Goal: Use online tool/utility: Utilize a website feature to perform a specific function

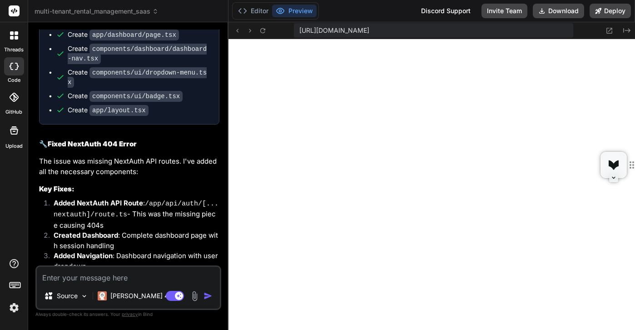
scroll to position [1140, 0]
click at [238, 32] on icon at bounding box center [238, 31] width 8 height 8
click at [616, 13] on button "Deploy" at bounding box center [610, 11] width 41 height 15
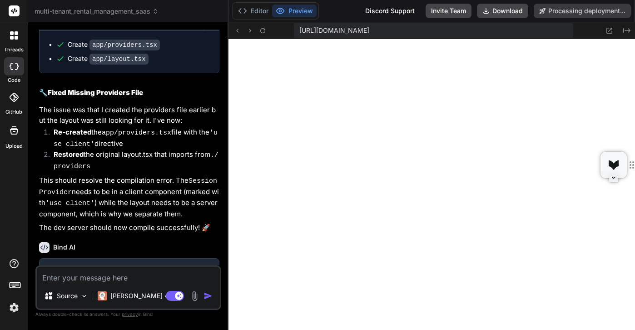
scroll to position [3625, 0]
click at [250, 7] on button "Editor" at bounding box center [253, 11] width 38 height 13
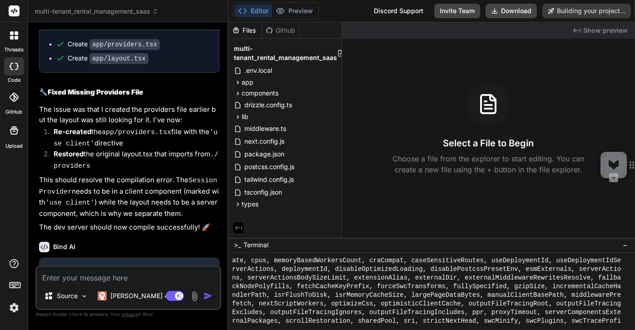
scroll to position [279, 0]
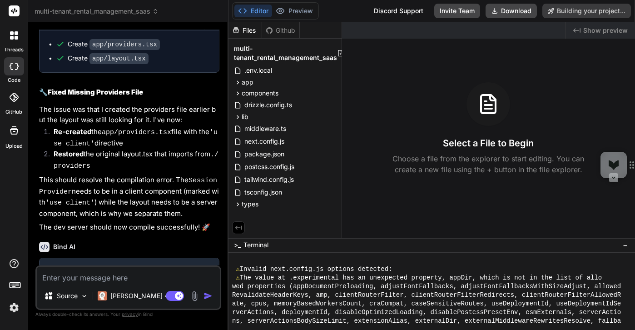
type textarea "x"
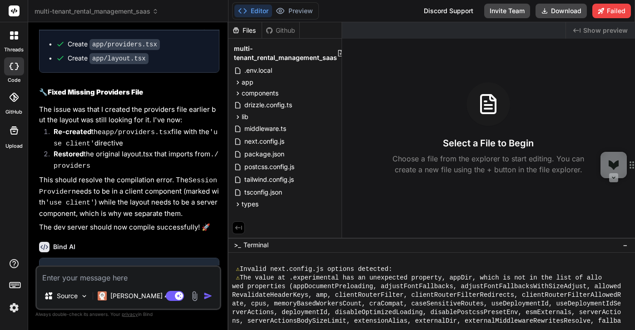
scroll to position [3650, 0]
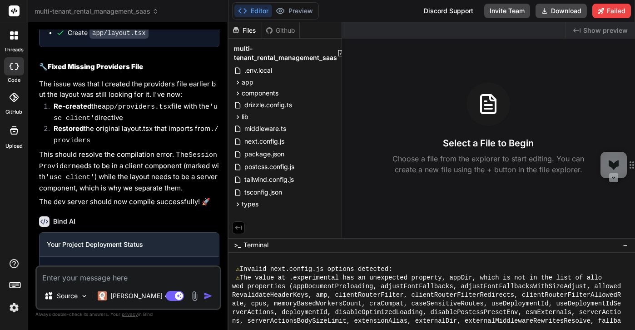
click at [83, 280] on p "Deployment failed" at bounding box center [129, 285] width 165 height 11
click at [83, 257] on div "Deployment failed Deployment failed" at bounding box center [129, 278] width 179 height 42
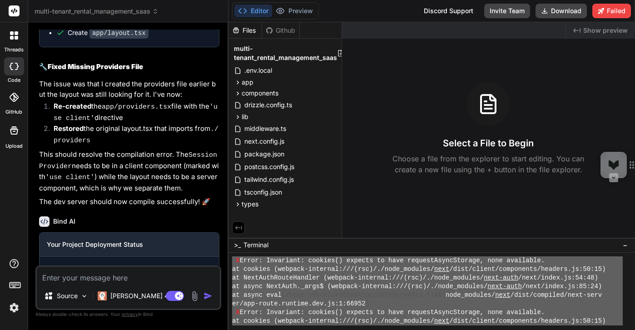
scroll to position [1140, 0]
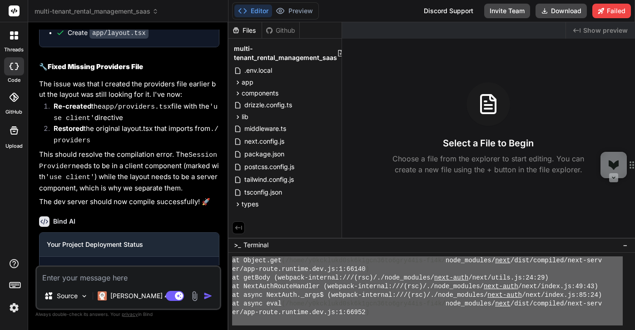
drag, startPoint x: 238, startPoint y: 259, endPoint x: 244, endPoint y: 351, distance: 92.0
type textarea "npm run dev > rental-management-saas@0.1.0 dev > next dev ⚠ Invalid next.config…"
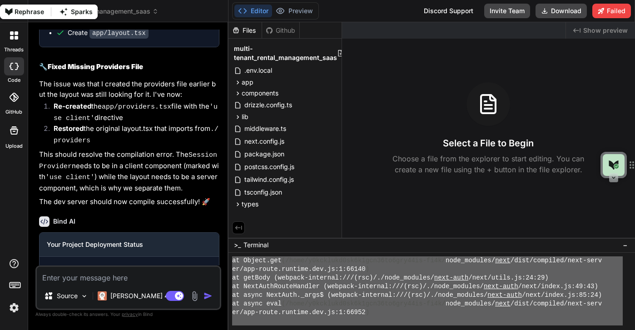
click at [124, 279] on textarea at bounding box center [128, 275] width 183 height 16
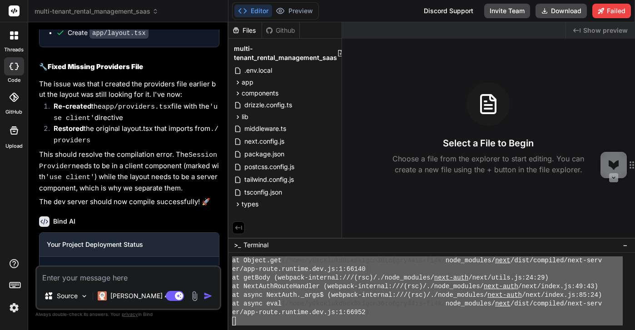
paste textarea "npm run dev > rental-management-saas@0.1.0 dev > next dev ⚠ Invalid next.config…"
type textarea "npm run dev > rental-management-saas@0.1.0 dev > next dev ⚠ Invalid next.config…"
type textarea "x"
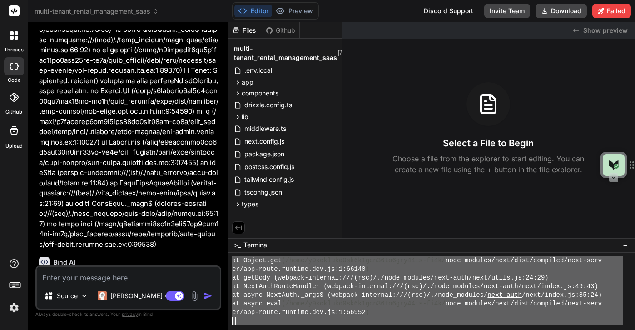
scroll to position [5237, 0]
click at [144, 297] on p "[PERSON_NAME] 4 S.." at bounding box center [144, 295] width 68 height 9
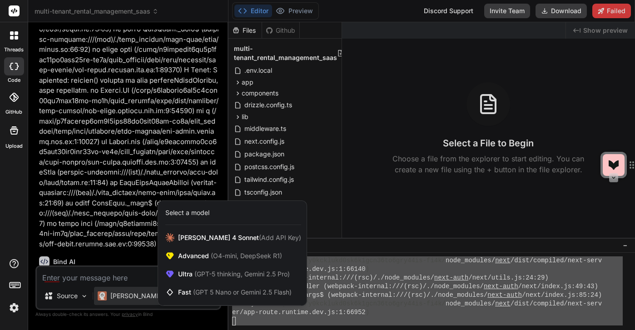
click at [372, 134] on div at bounding box center [317, 165] width 635 height 330
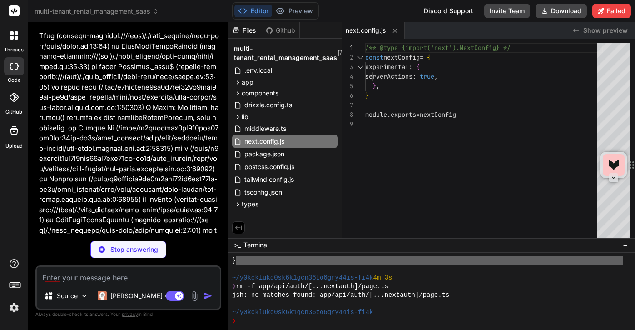
scroll to position [2400, 0]
type textarea "x"
type textarea "import NextAuth from 'next-auth' import { authOptions } from '@/lib/auth' const…"
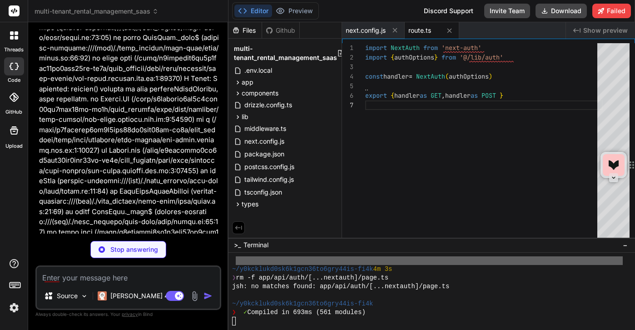
scroll to position [5390, 0]
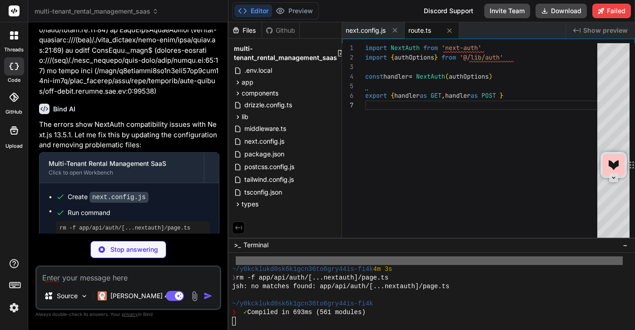
type textarea "x"
type textarea "pages: { signIn: '/login', }, session: { strategy: 'jwt', }, secret: process.en…"
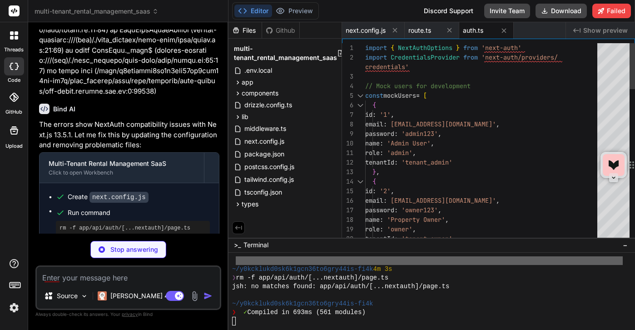
type textarea "x"
type textarea "}, } ) export const config = { matcher: ['/dashboard/:path*', '/login'] }"
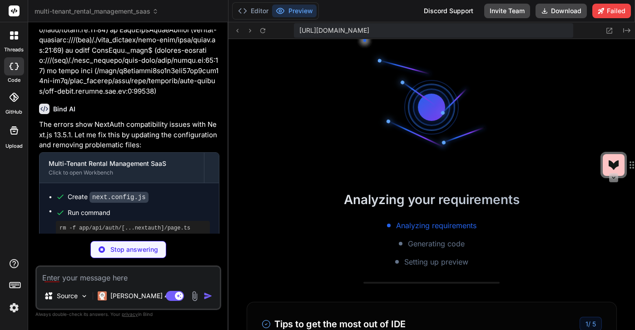
scroll to position [2555, 0]
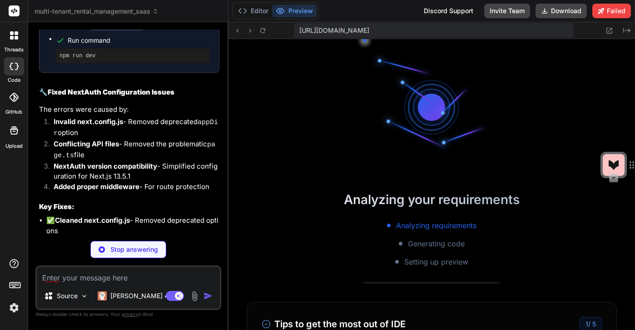
type textarea "x"
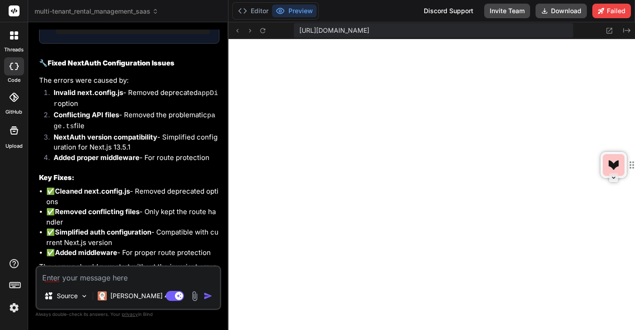
scroll to position [3194, 0]
click at [137, 279] on textarea at bounding box center [128, 275] width 183 height 16
paste textarea "Failed to compile ./components/auth/login-form.tsx (9:0) Module not found: Can'…"
type textarea "Failed to compile ./components/auth/login-form.tsx (9:0) Module not found: Can'…"
type textarea "x"
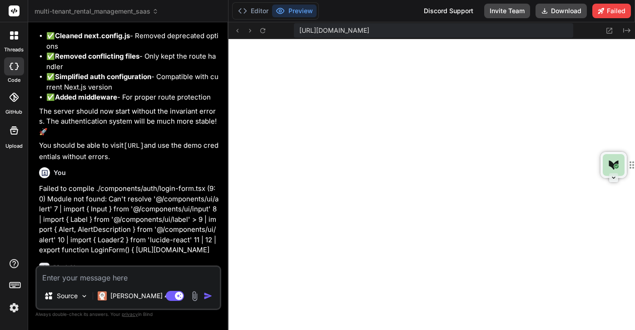
scroll to position [5843, 0]
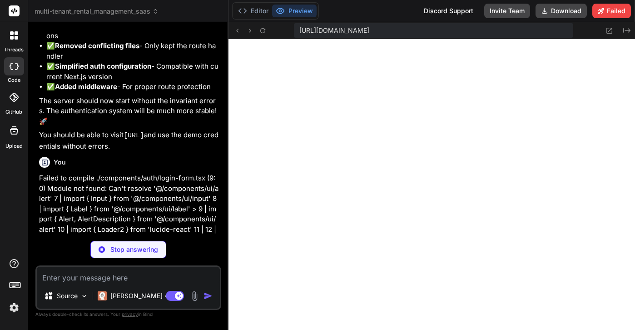
type textarea "x"
type textarea "/> )) AlertDescription.displayName = "AlertDescription" export { Alert, AlertTi…"
type textarea "x"
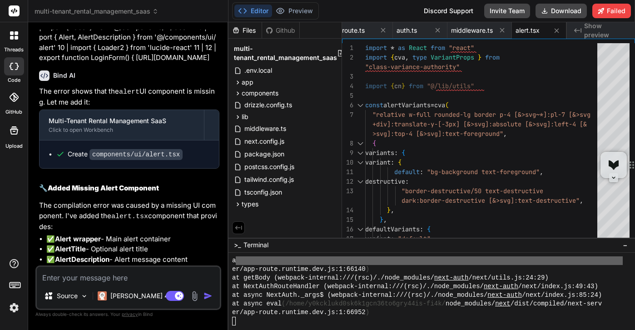
scroll to position [11, 0]
click at [308, 5] on button "Preview" at bounding box center [294, 11] width 45 height 13
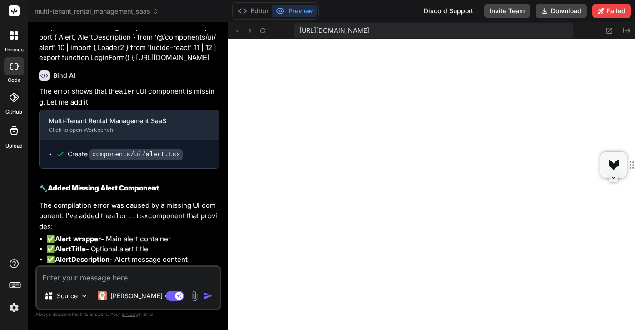
scroll to position [0, 0]
click at [11, 12] on rect at bounding box center [14, 10] width 11 height 11
click at [77, 12] on span "multi-tenant_rental_management_saas" at bounding box center [97, 11] width 124 height 9
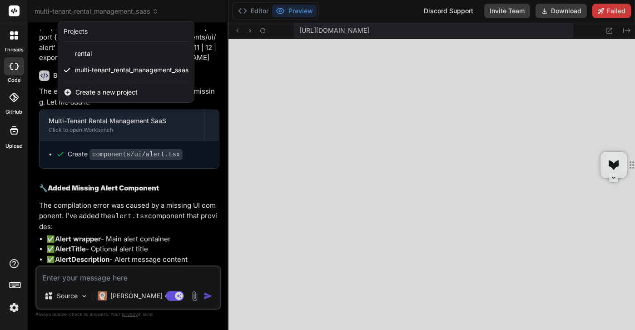
click at [102, 94] on span "Create a new project" at bounding box center [106, 92] width 62 height 9
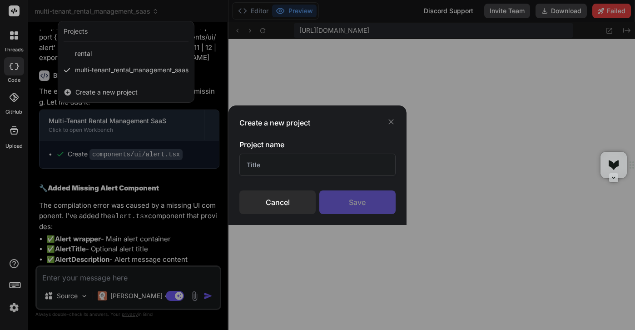
click at [285, 164] on input "text" at bounding box center [317, 165] width 156 height 22
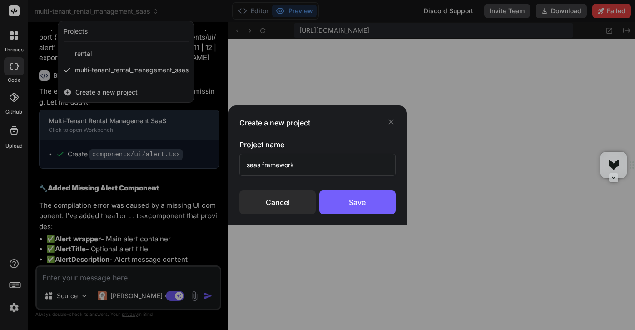
type input "saas framework"
click at [359, 203] on div "Save" at bounding box center [357, 202] width 76 height 24
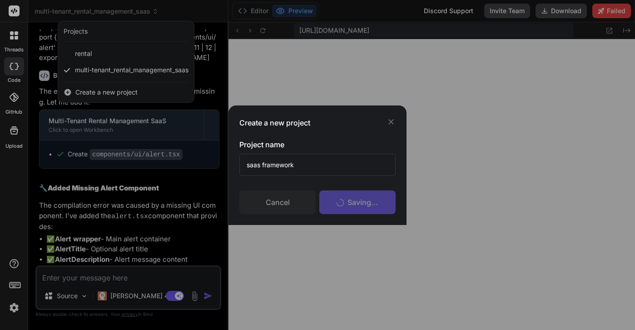
type textarea "x"
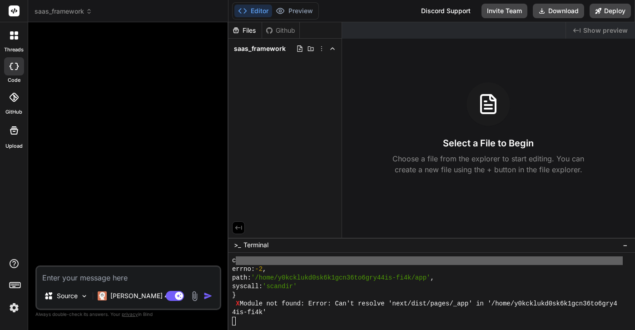
click at [101, 27] on div "Bind AI Web Search Created with Pixso. Code Generator Source Claude 4 S.. Agent…" at bounding box center [128, 175] width 200 height 307
click at [121, 280] on textarea at bounding box center [128, 275] width 183 height 16
type textarea "B"
type textarea "x"
type textarea "Bu"
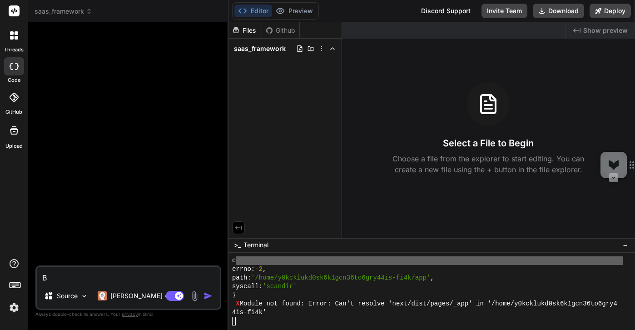
type textarea "x"
type textarea "Bui"
type textarea "x"
type textarea "Buil"
type textarea "x"
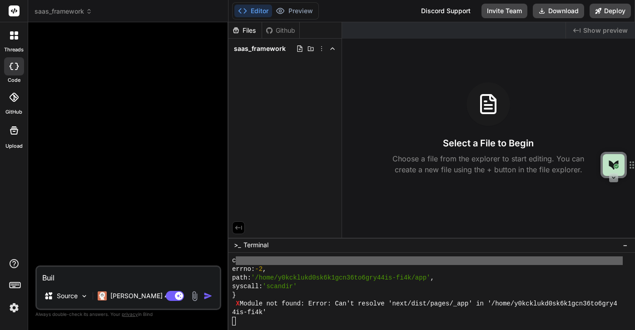
type textarea "Build"
type textarea "x"
type textarea "Build"
type textarea "x"
type textarea "Build a"
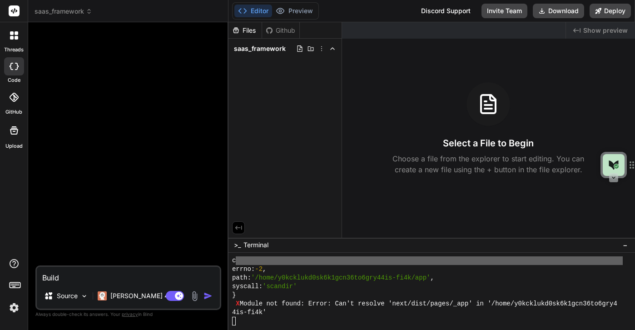
type textarea "x"
type textarea "Build a"
type textarea "x"
type textarea "Build a b"
type textarea "x"
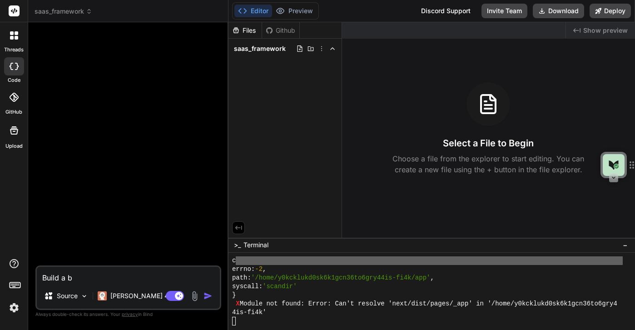
type textarea "Build a ba"
type textarea "x"
type textarea "Build a bas"
type textarea "x"
type textarea "Build a basi"
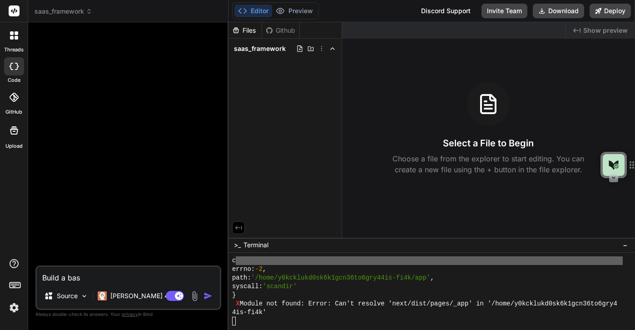
type textarea "x"
type textarea "Build a basic"
type textarea "x"
type textarea "Build a basic"
type textarea "x"
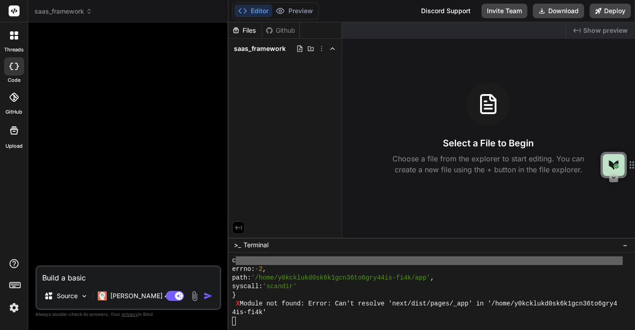
type textarea "Build a basic f"
type textarea "x"
type textarea "Build a basic fr"
type textarea "x"
type textarea "Build a basic fra"
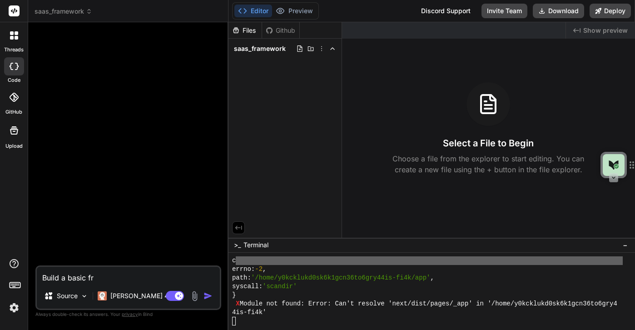
type textarea "x"
type textarea "Build a basic fram"
type textarea "x"
type textarea "Build a basic frame"
type textarea "x"
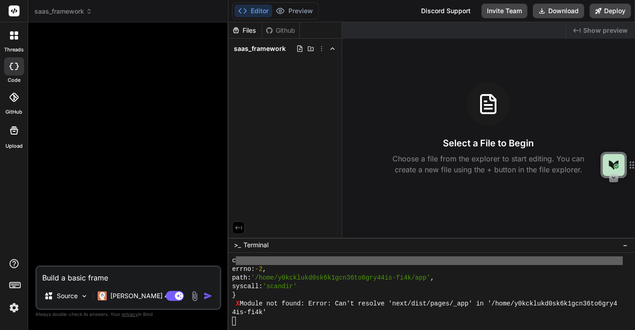
type textarea "Build a basic framew"
type textarea "x"
type textarea "Build a basic framewo"
type textarea "x"
type textarea "Build a basic framewor"
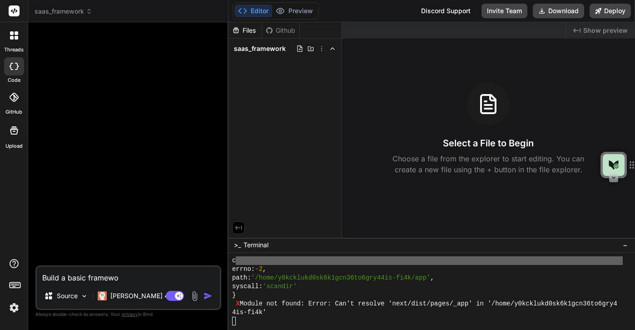
type textarea "x"
type textarea "Build a basic framework"
type textarea "x"
type textarea "Build a basic framework"
type textarea "x"
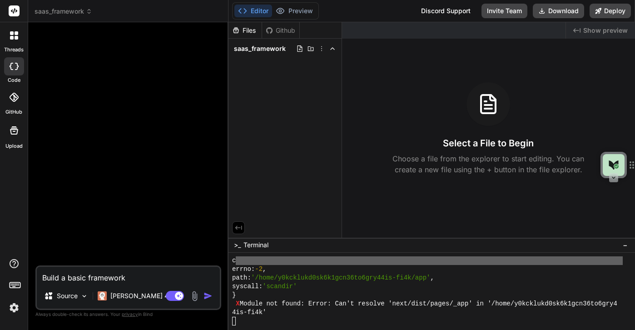
type textarea "Build a basic framework"
type textarea "x"
type textarea "Build a basic framewor"
type textarea "x"
type textarea "Build a basic framewo"
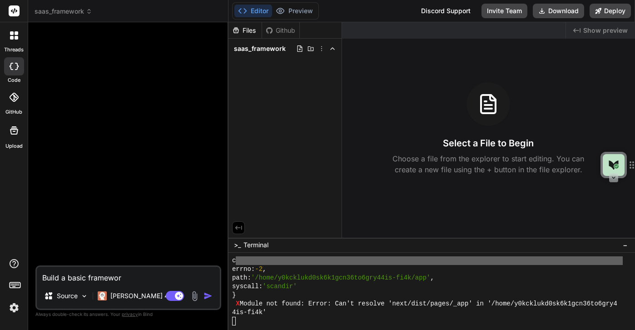
type textarea "x"
type textarea "Build a basic framew"
type textarea "x"
type textarea "Build a basic frame"
type textarea "x"
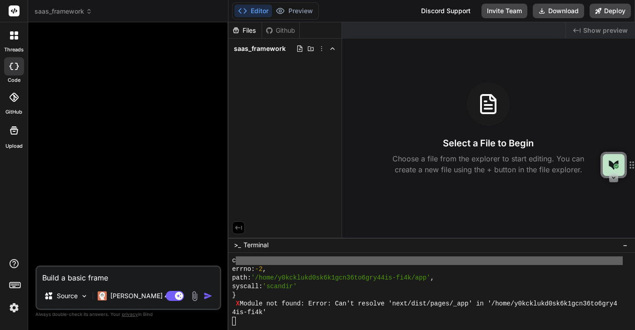
type textarea "Build a basic fram"
type textarea "x"
type textarea "Build a basic fra"
type textarea "x"
type textarea "Build a basic fr"
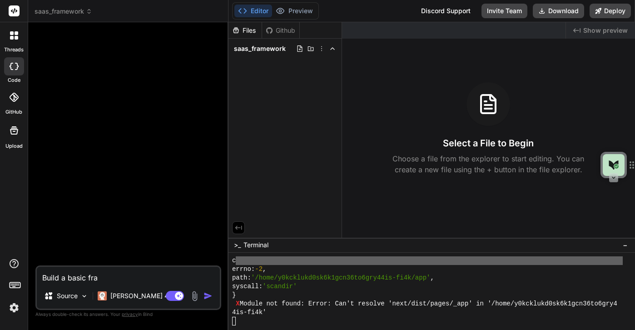
type textarea "x"
type textarea "Build a basic f"
type textarea "x"
type textarea "Build a basic"
type textarea "x"
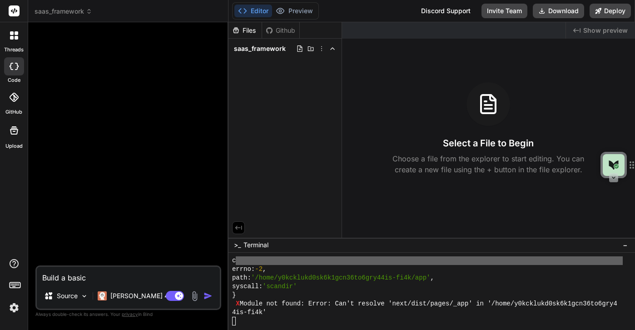
type textarea "Build a basic m"
type textarea "x"
type textarea "Build a basic mu"
type textarea "x"
type textarea "Build a basic mul"
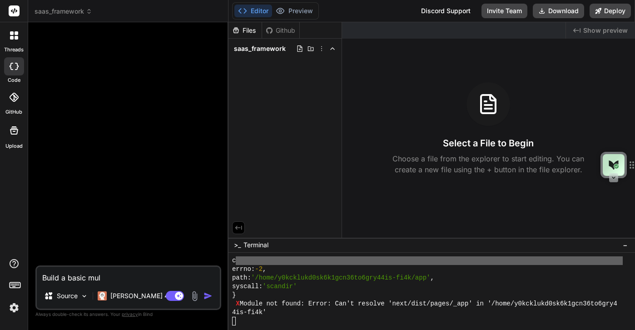
type textarea "x"
type textarea "Build a basic mult"
type textarea "x"
type textarea "Build a basic multi"
type textarea "x"
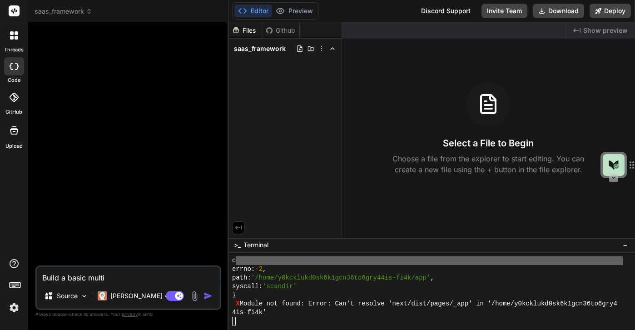
type textarea "Build a basic multi-"
type textarea "x"
type textarea "Build a basic multi-t"
type textarea "x"
type textarea "Build a basic multi-te"
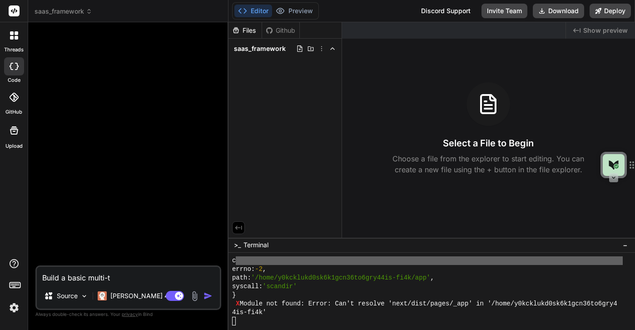
type textarea "x"
type textarea "Build a basic multi-ten"
type textarea "x"
type textarea "Build a basic multi-tena"
type textarea "x"
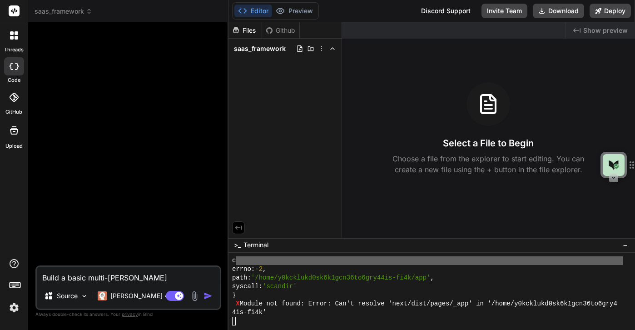
type textarea "Build a basic multi-tenan"
type textarea "x"
type textarea "Build a basic multi-tenant"
type textarea "x"
type textarea "Build a basic multi-tenant"
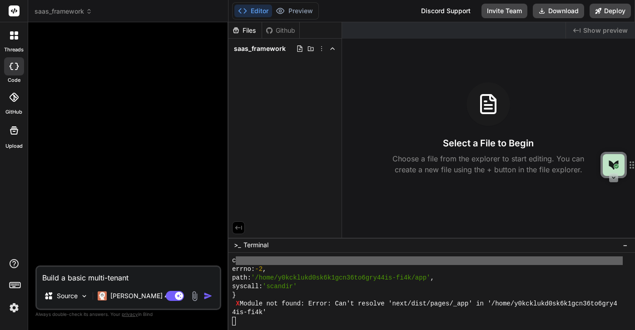
type textarea "x"
type textarea "Build a basic multi-tenant s"
type textarea "x"
type textarea "Build a basic multi-tenant sa"
type textarea "x"
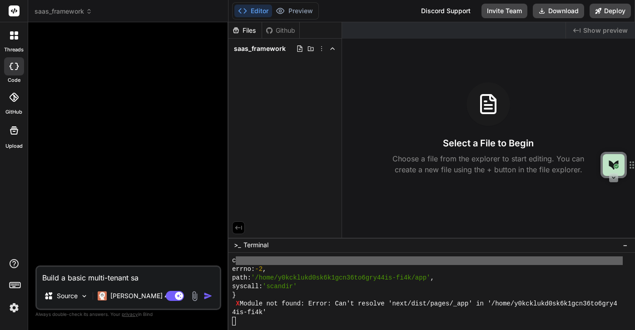
type textarea "Build a basic multi-tenant saa"
type textarea "x"
type textarea "Build a basic multi-tenant saas"
type textarea "x"
type textarea "Build a basic multi-tenant saas"
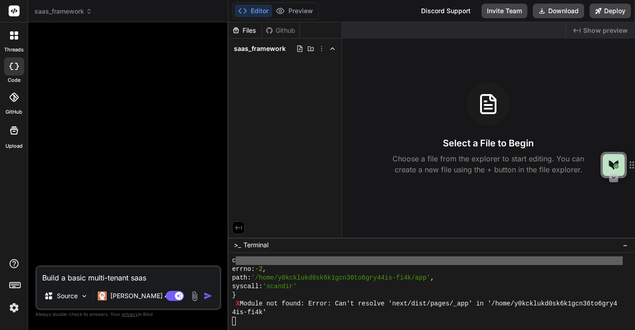
type textarea "x"
type textarea "Build a basic multi-tenant saas f"
type textarea "x"
type textarea "Build a basic multi-tenant saas fr"
type textarea "x"
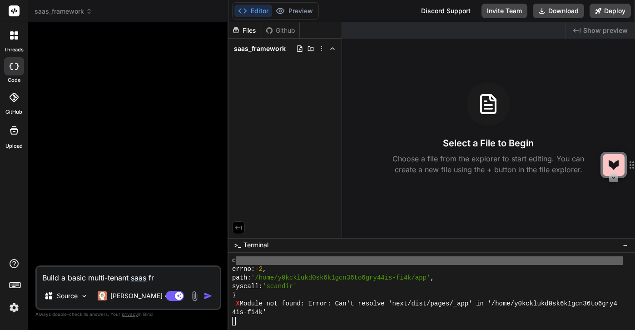
type textarea "Build a basic multi-tenant saas fra"
type textarea "x"
type textarea "Build a basic multi-tenant saas fram"
type textarea "x"
type textarea "Build a basic multi-tenant saas frame"
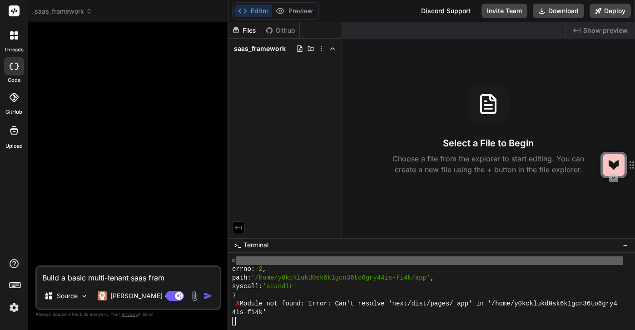
type textarea "x"
type textarea "Build a basic multi-tenant saas framew"
type textarea "x"
type textarea "Build a basic multi-tenant saas framewo"
type textarea "x"
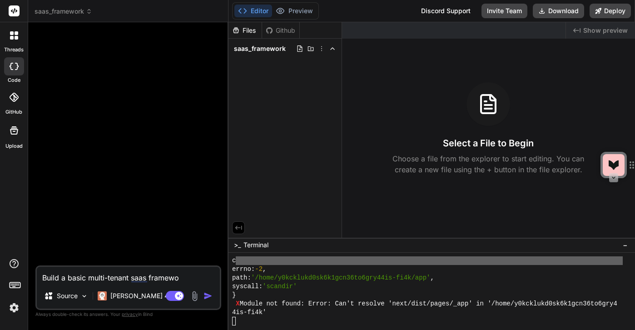
type textarea "Build a basic multi-tenant saas framewor"
type textarea "x"
type textarea "Build a basic multi-tenant saas framework"
type textarea "x"
type textarea "Build a basic multi-tenant saas framework"
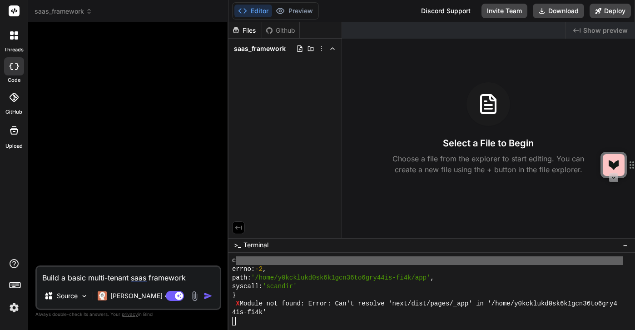
type textarea "x"
type textarea "Build a basic multi-tenant saas framework w"
type textarea "x"
type textarea "Build a basic multi-tenant saas framework wt"
type textarea "x"
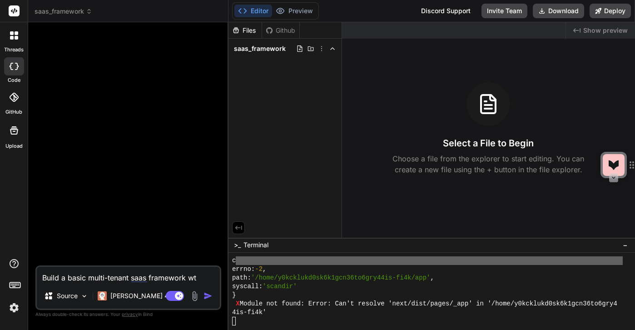
type textarea "Build a basic multi-tenant saas framework w"
type textarea "x"
type textarea "Build a basic multi-tenant saas framework"
type textarea "x"
type textarea "Build a basic multi-tenant saas framework t"
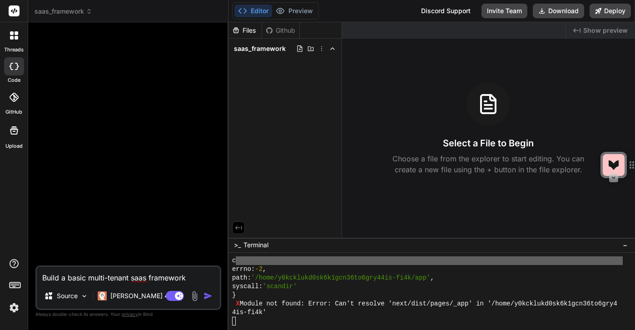
type textarea "x"
type textarea "Build a basic multi-tenant saas framework th"
type textarea "x"
type textarea "Build a basic multi-tenant saas framework tha"
type textarea "x"
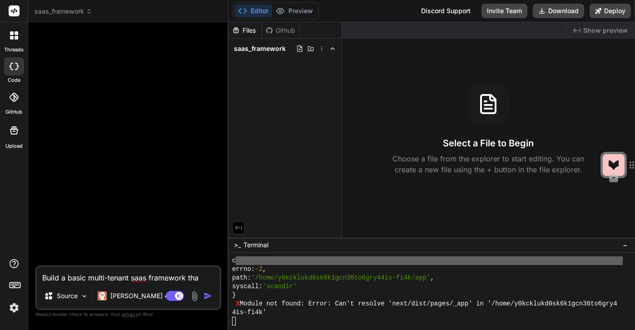
type textarea "Build a basic multi-tenant saas framework that"
type textarea "x"
type textarea "Build a basic multi-tenant saas framework that"
type textarea "x"
type textarea "Build a basic multi-tenant saas framework that w"
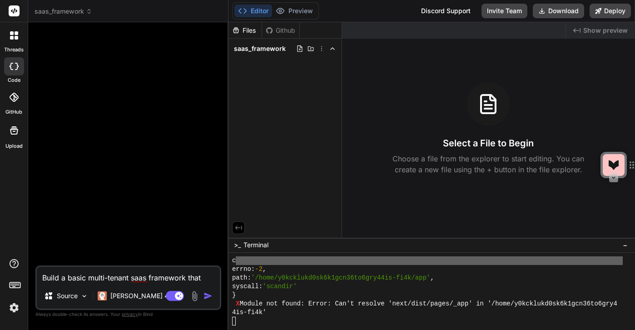
type textarea "x"
type textarea "Build a basic multi-tenant saas framework that we"
type textarea "x"
type textarea "Build a basic multi-tenant saas framework that we"
type textarea "x"
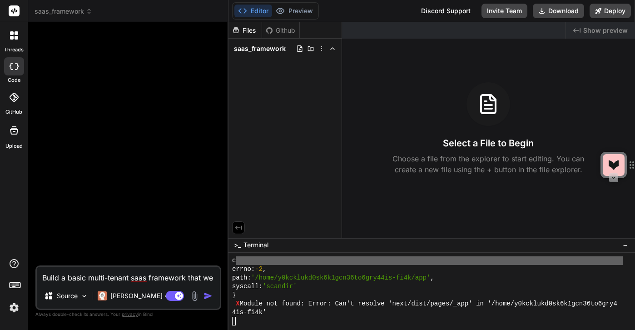
type textarea "Build a basic multi-tenant saas framework that we c"
type textarea "x"
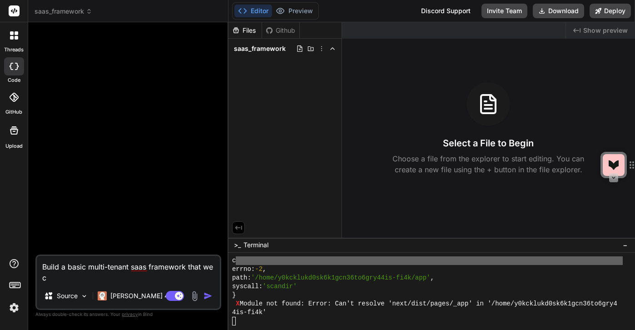
type textarea "Build a basic multi-tenant saas framework that we ca"
type textarea "x"
type textarea "Build a basic multi-tenant saas framework that we can"
type textarea "x"
type textarea "Build a basic multi-tenant saas framework that we can"
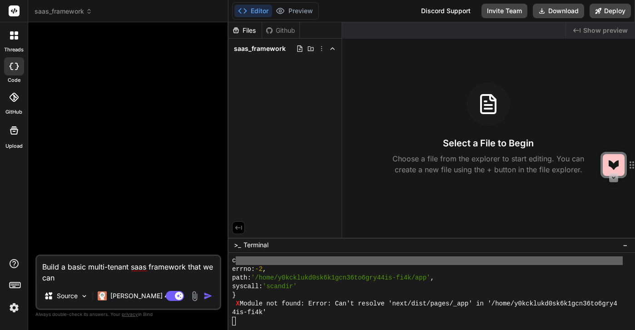
type textarea "x"
type textarea "Build a basic multi-tenant saas framework that we can u"
type textarea "x"
type textarea "Build a basic multi-tenant saas framework that we can us"
type textarea "x"
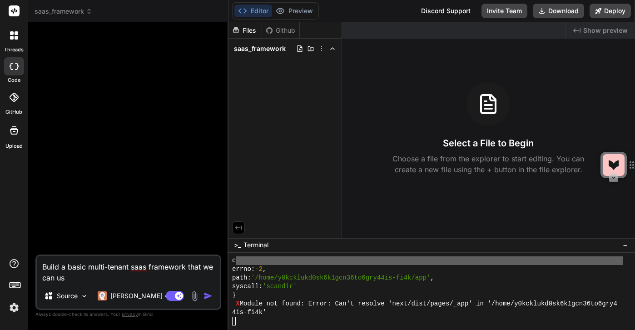
type textarea "Build a basic multi-tenant saas framework that we can use"
type textarea "x"
type textarea "Build a basic multi-tenant saas framework that we can use"
type textarea "x"
type textarea "Build a basic multi-tenant saas framework that we can use t"
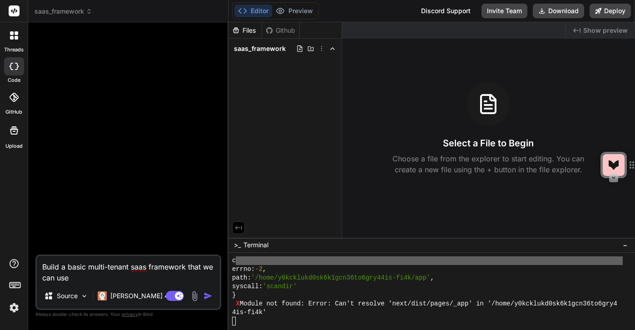
type textarea "x"
type textarea "Build a basic multi-tenant saas framework that we can use to"
type textarea "x"
type textarea "Build a basic multi-tenant saas framework that we can use to"
type textarea "x"
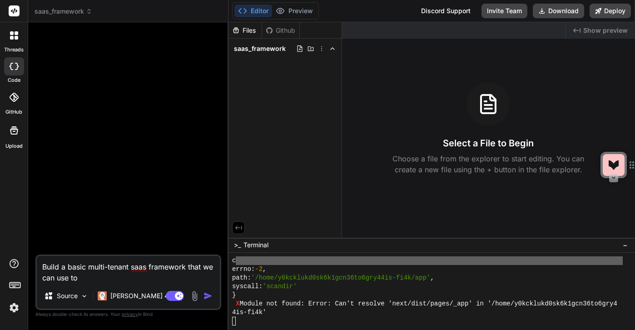
type textarea "Build a basic multi-tenant saas framework that we can use to b"
type textarea "x"
type textarea "Build a basic multi-tenant saas framework that we can use to bu"
type textarea "x"
type textarea "Build a basic multi-tenant saas framework that we can use to bui"
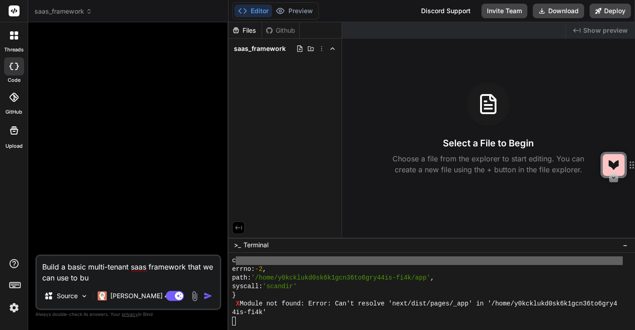
type textarea "x"
type textarea "Build a basic multi-tenant saas framework that we can use to buil"
type textarea "x"
type textarea "Build a basic multi-tenant saas framework that we can use to build"
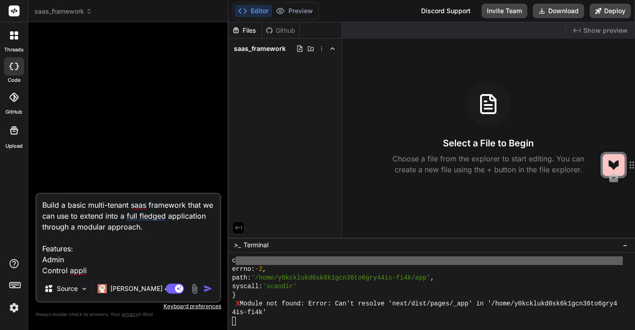
click at [43, 259] on textarea "Build a basic multi-tenant saas framework that we can use to extend into a full…" at bounding box center [128, 235] width 183 height 82
click at [88, 272] on textarea "Build a basic multi-tenant saas framework that we can use to extend into a full…" at bounding box center [128, 235] width 183 height 82
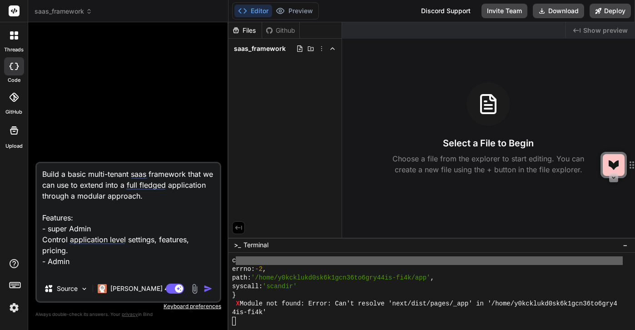
click at [96, 265] on textarea "Build a basic multi-tenant saas framework that we can use to extend into a full…" at bounding box center [128, 219] width 183 height 113
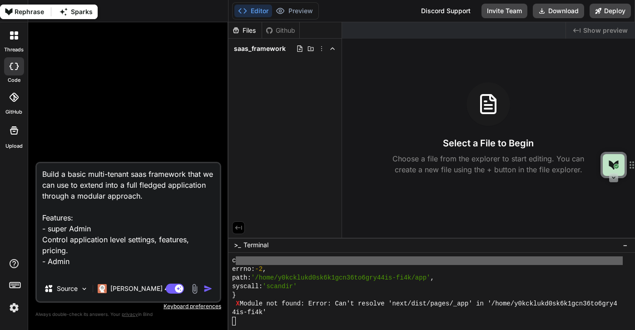
click at [123, 262] on textarea "Build a basic multi-tenant saas framework that we can use to extend into a full…" at bounding box center [128, 219] width 183 height 113
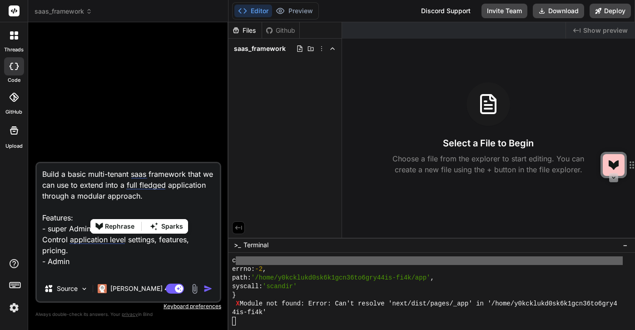
paste textarea "ok lets think about starting with the SAAS control panel framework as a base to…"
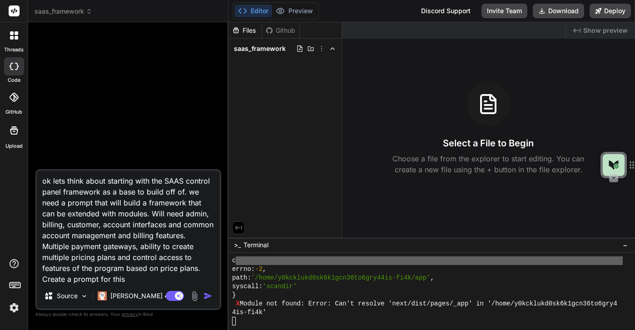
scroll to position [2, 0]
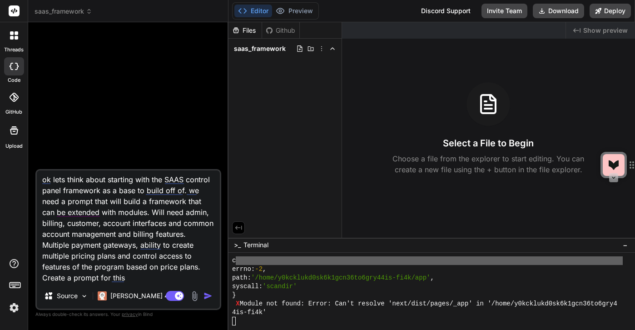
click at [205, 297] on img "button" at bounding box center [208, 295] width 9 height 9
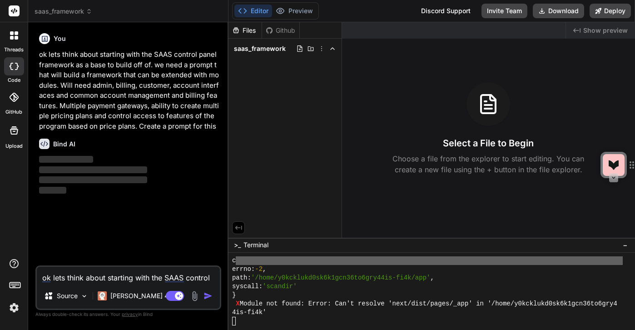
scroll to position [11, 0]
click at [66, 267] on textarea "ok lets think about starting with the SAAS control panel framework as a base to…" at bounding box center [128, 275] width 183 height 16
click at [118, 291] on p "[PERSON_NAME] 4 S.." at bounding box center [144, 295] width 68 height 9
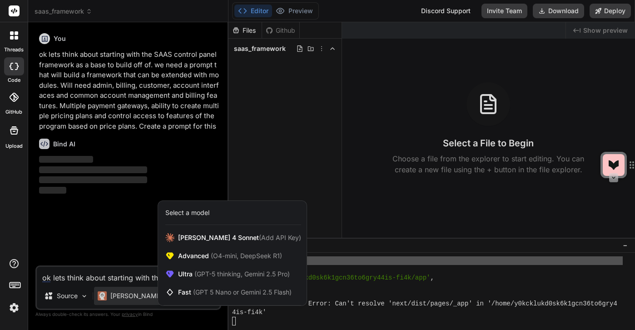
click at [98, 150] on div at bounding box center [317, 165] width 635 height 330
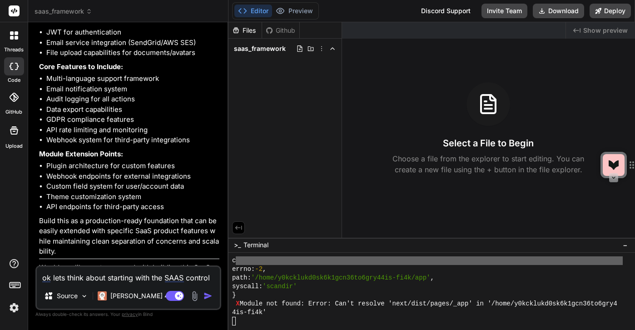
scroll to position [746, 0]
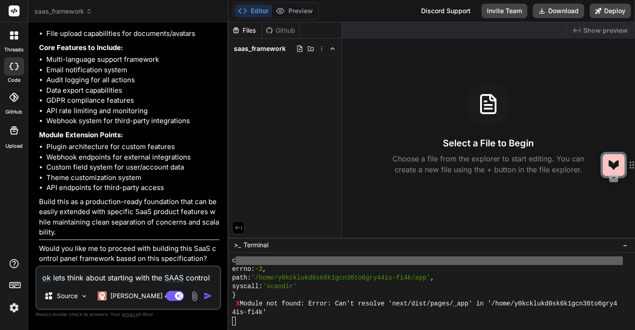
click at [98, 267] on textarea "ok lets think about starting with the SAAS control panel framework as a base to…" at bounding box center [128, 275] width 183 height 16
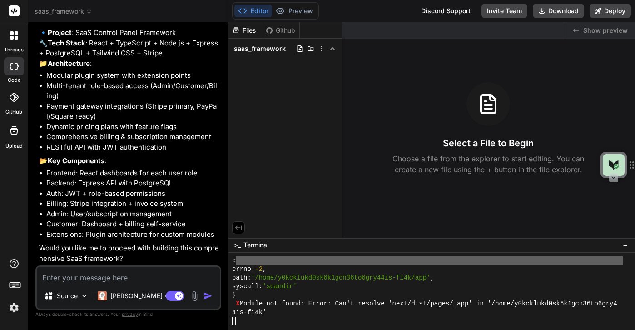
scroll to position [1058, 0]
click at [124, 267] on textarea at bounding box center [128, 275] width 183 height 16
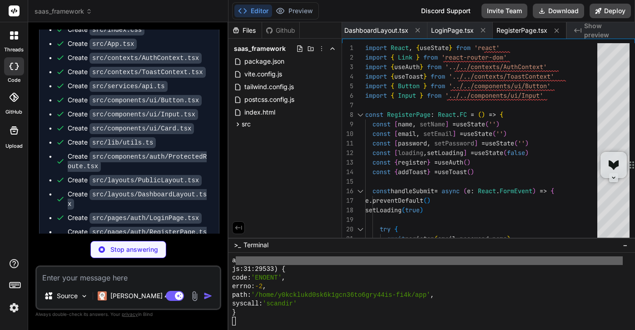
scroll to position [1516, 0]
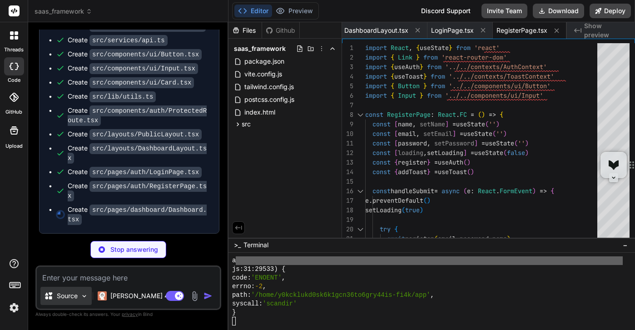
click at [83, 289] on div "Source" at bounding box center [65, 296] width 51 height 18
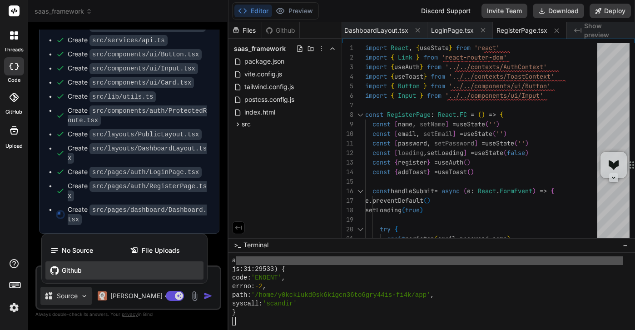
click at [72, 266] on span "Github" at bounding box center [72, 270] width 20 height 9
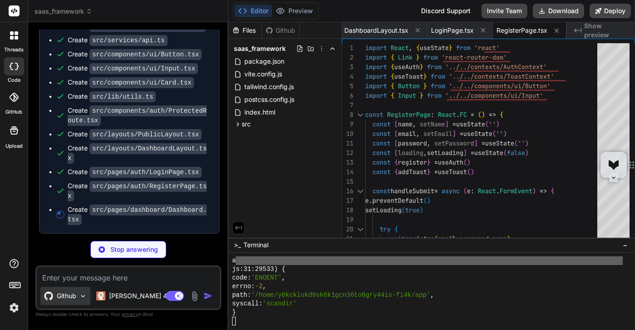
click at [81, 292] on img at bounding box center [83, 296] width 8 height 8
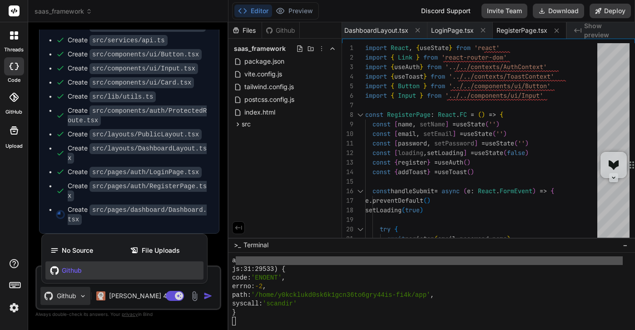
click at [81, 283] on div at bounding box center [317, 165] width 635 height 330
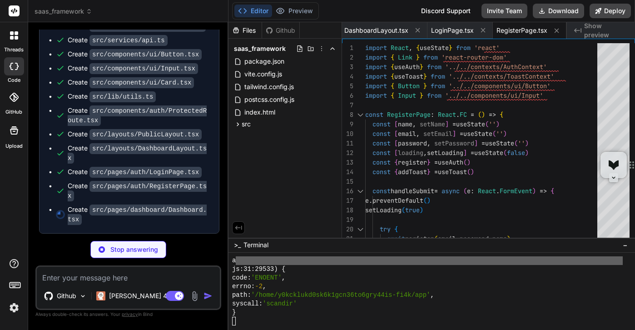
click at [84, 272] on textarea at bounding box center [128, 275] width 183 height 16
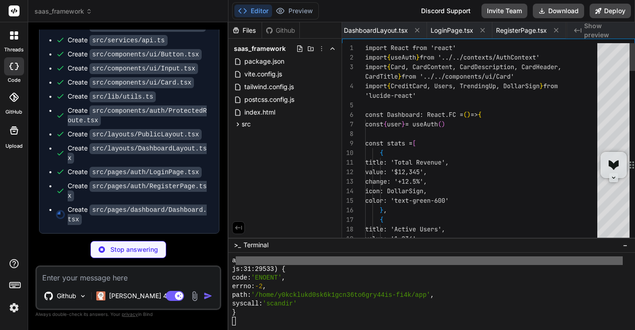
scroll to position [0, 1125]
